Goal: Information Seeking & Learning: Learn about a topic

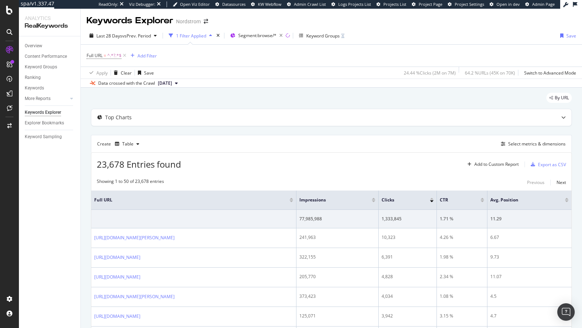
scroll to position [118, 0]
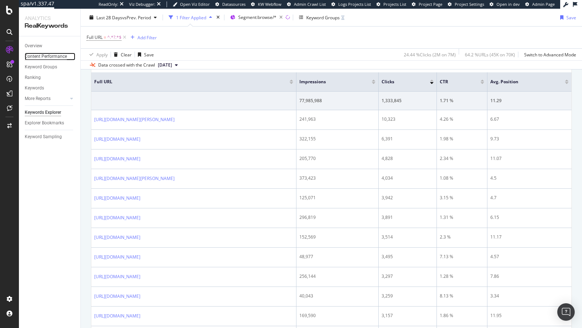
click at [52, 54] on div "Content Performance" at bounding box center [46, 57] width 42 height 8
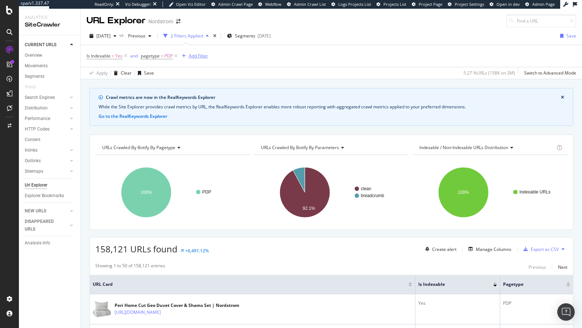
click at [195, 58] on div "Add Filter" at bounding box center [198, 56] width 19 height 6
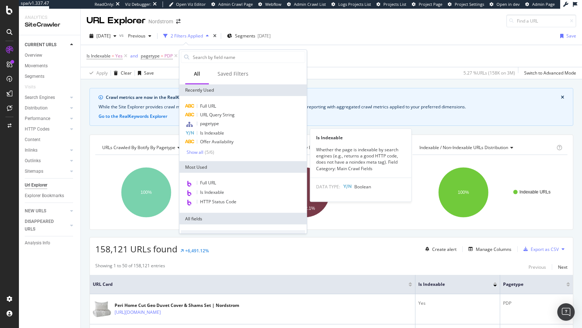
scroll to position [226, 0]
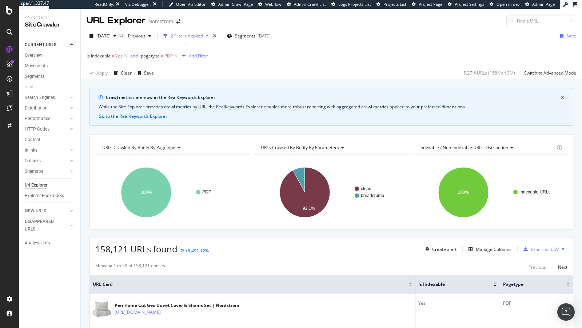
click at [368, 245] on div "158,121 URLs found +6,491.12% Create alert Manage Columns Export as CSV" at bounding box center [331, 247] width 483 height 18
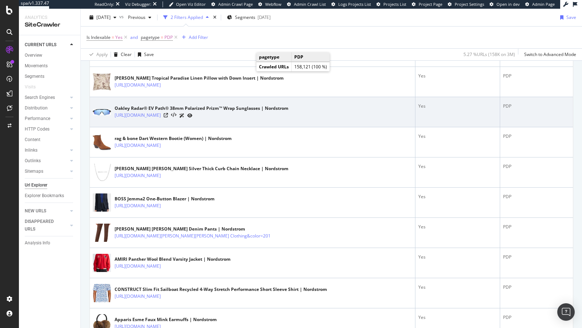
scroll to position [1533, 0]
